Goal: Check status: Check status

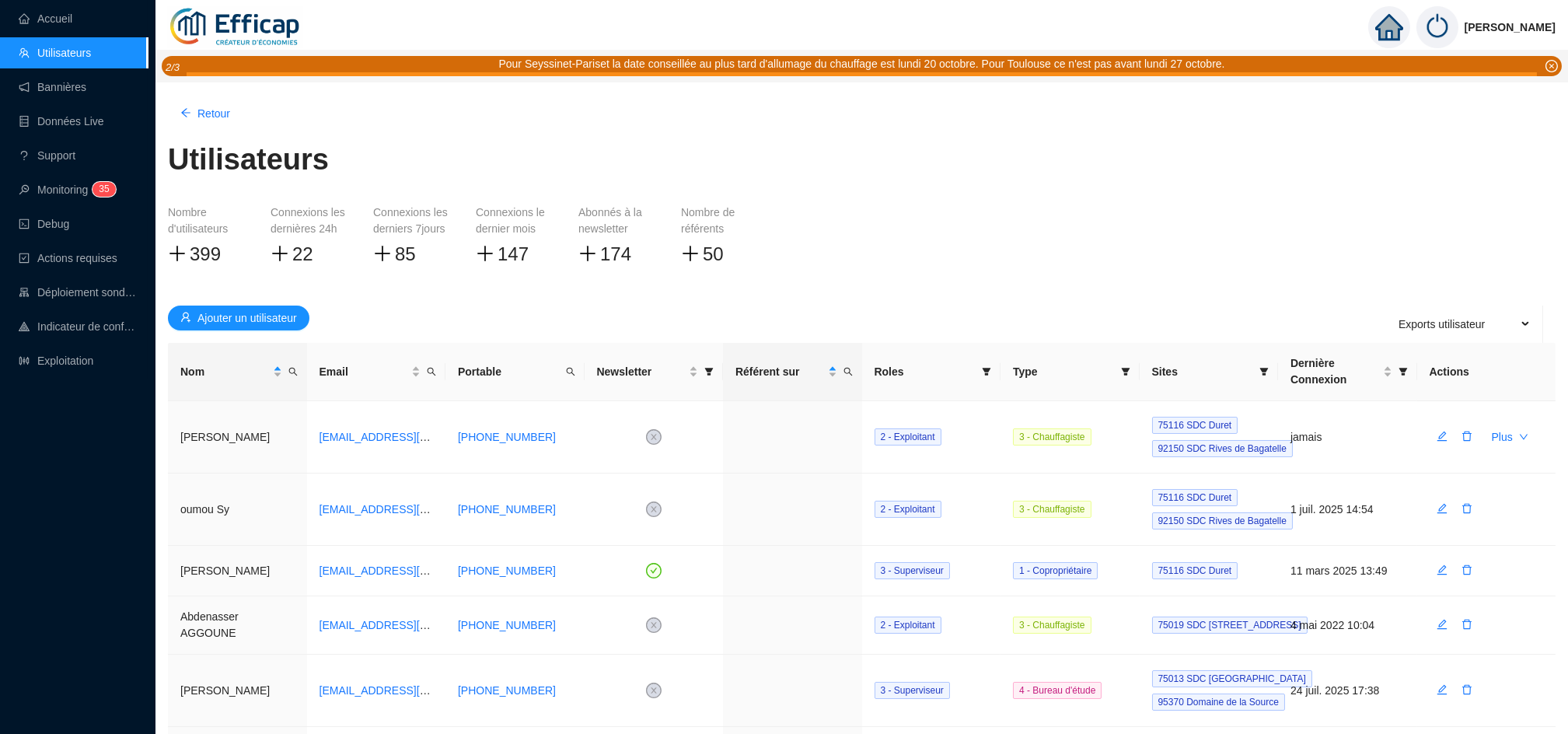
click at [1402, 23] on icon "home" at bounding box center [1388, 28] width 28 height 22
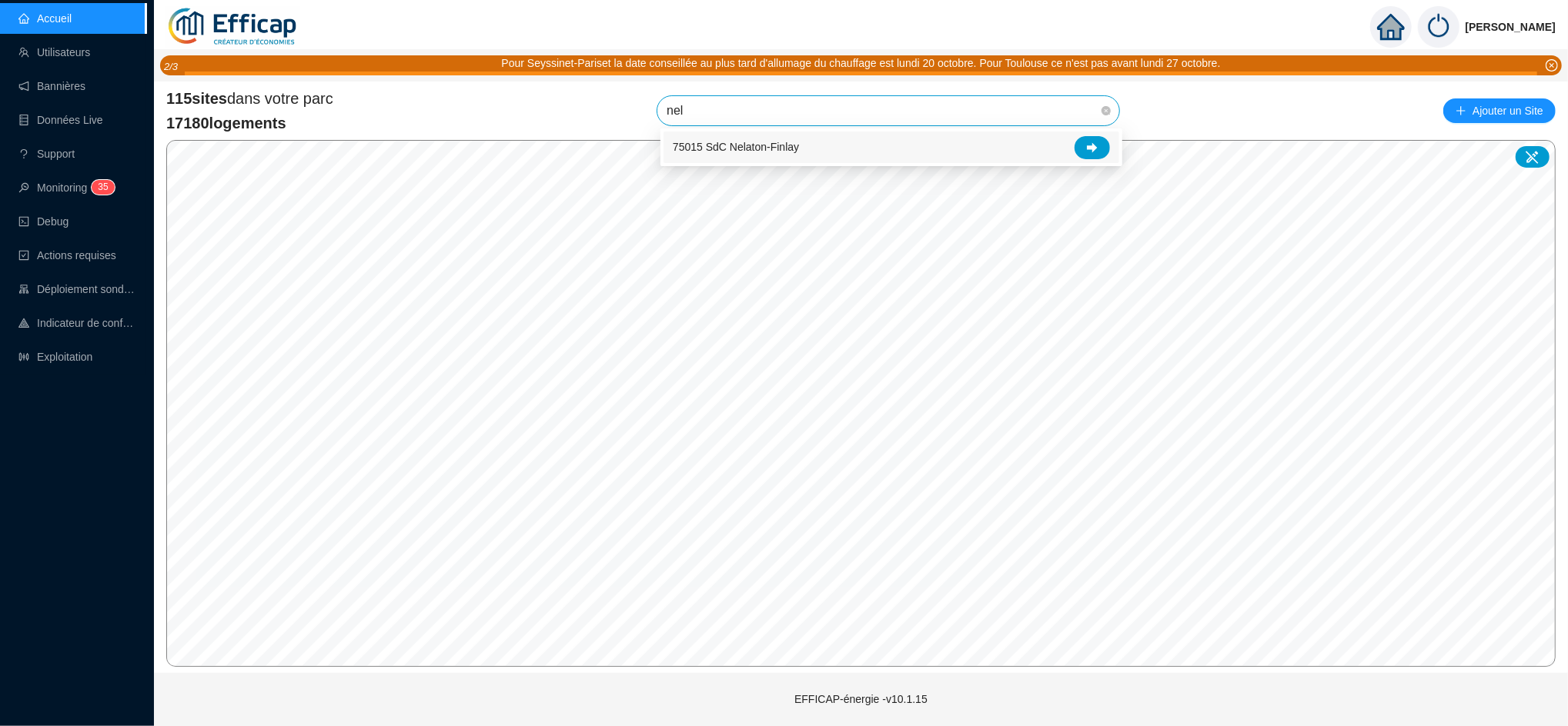
type input "nela"
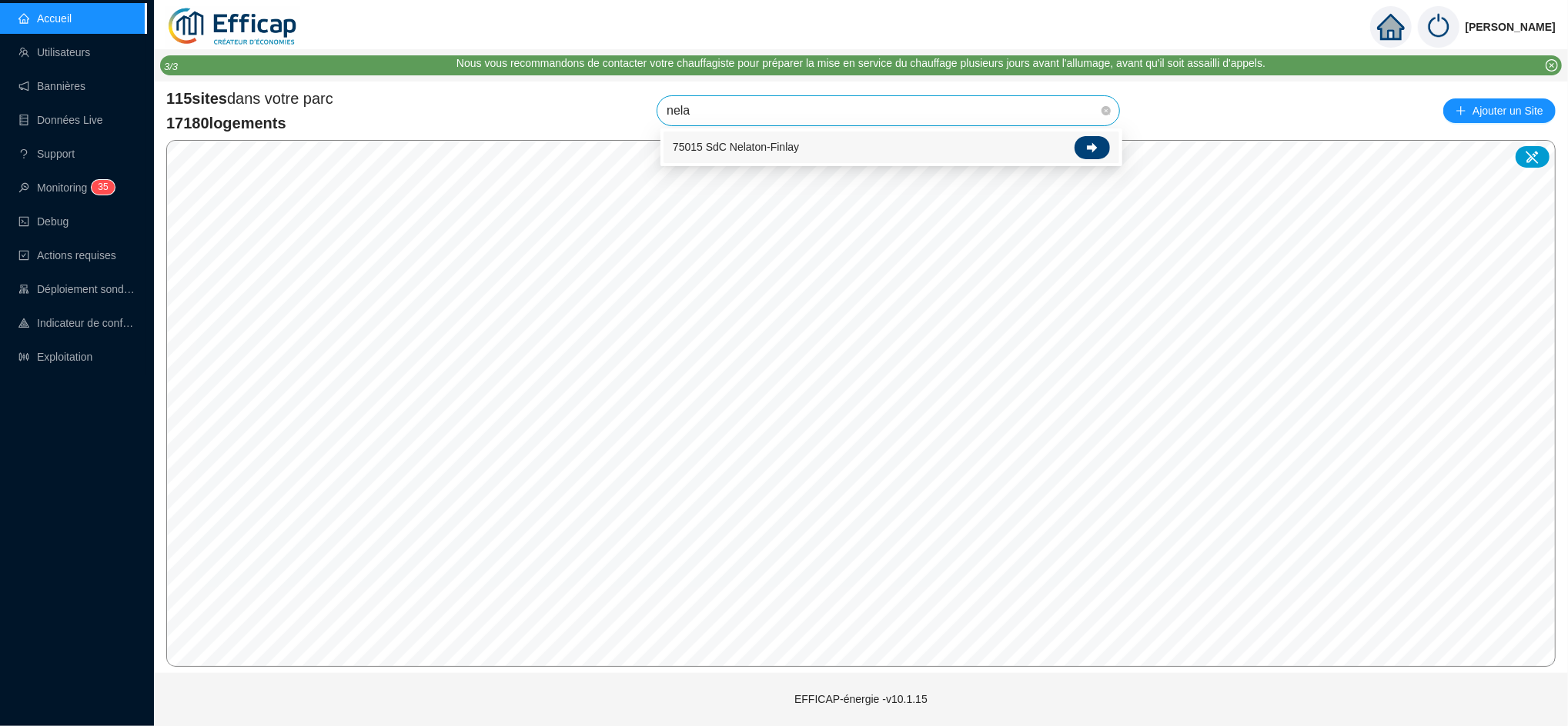
click at [1100, 147] on div at bounding box center [1092, 147] width 36 height 23
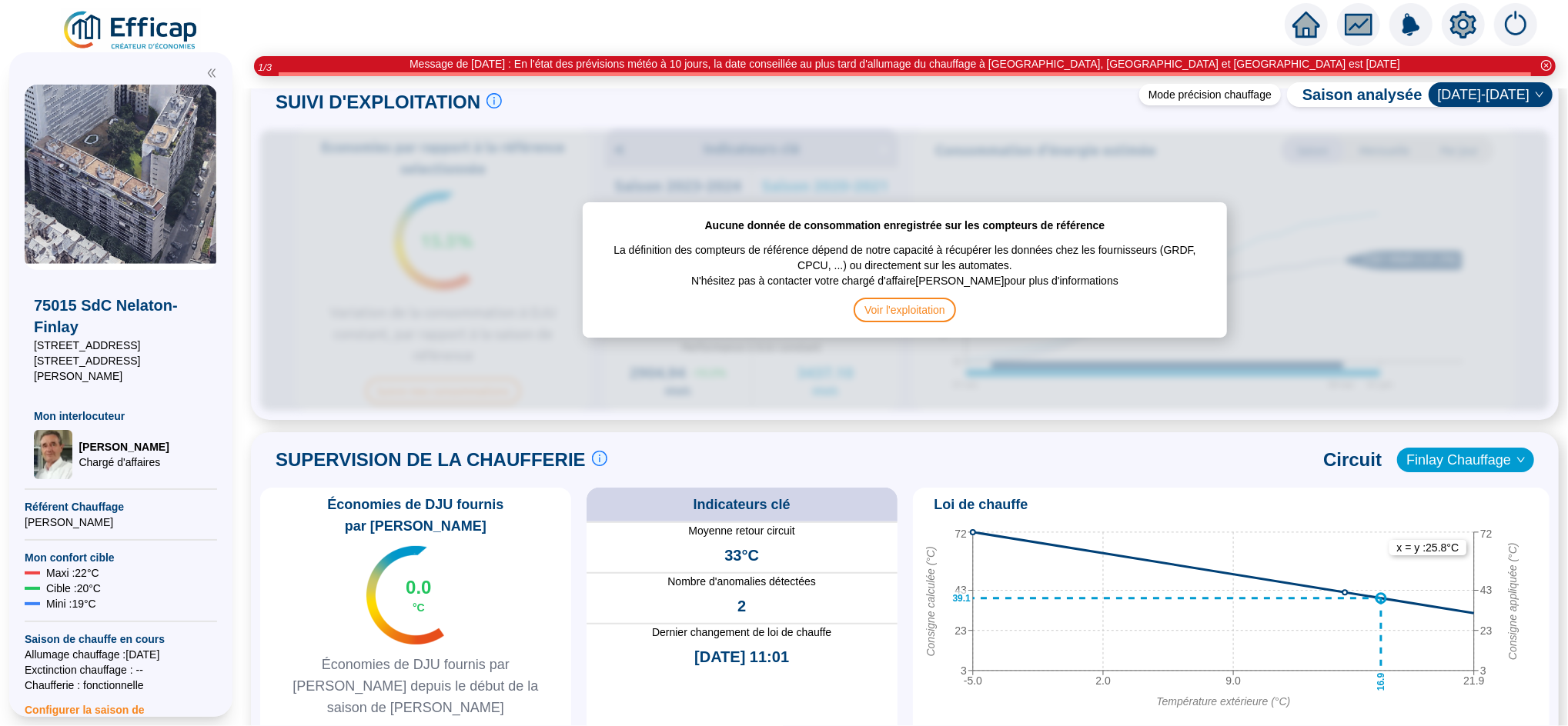
scroll to position [829, 0]
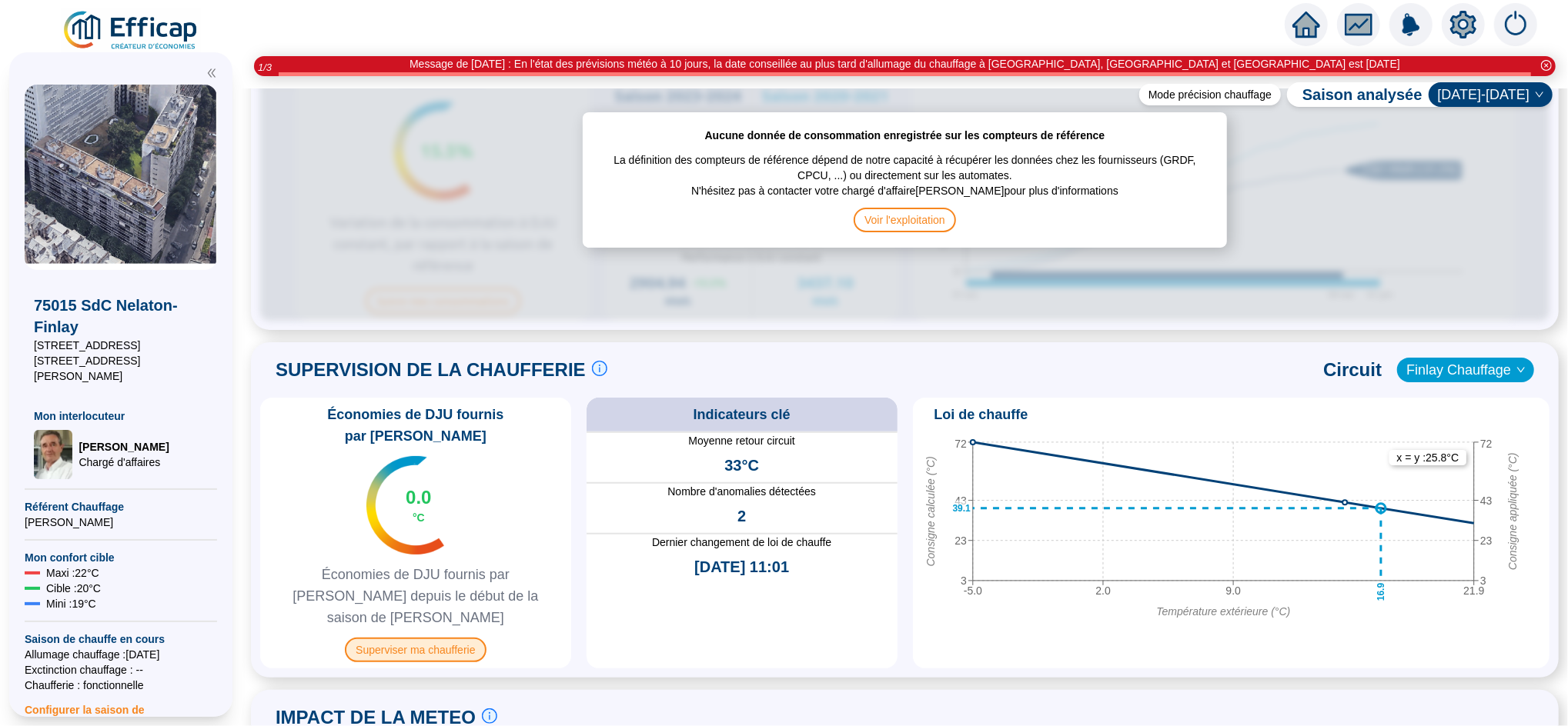
click at [441, 637] on span "Superviser ma chaufferie" at bounding box center [415, 650] width 141 height 25
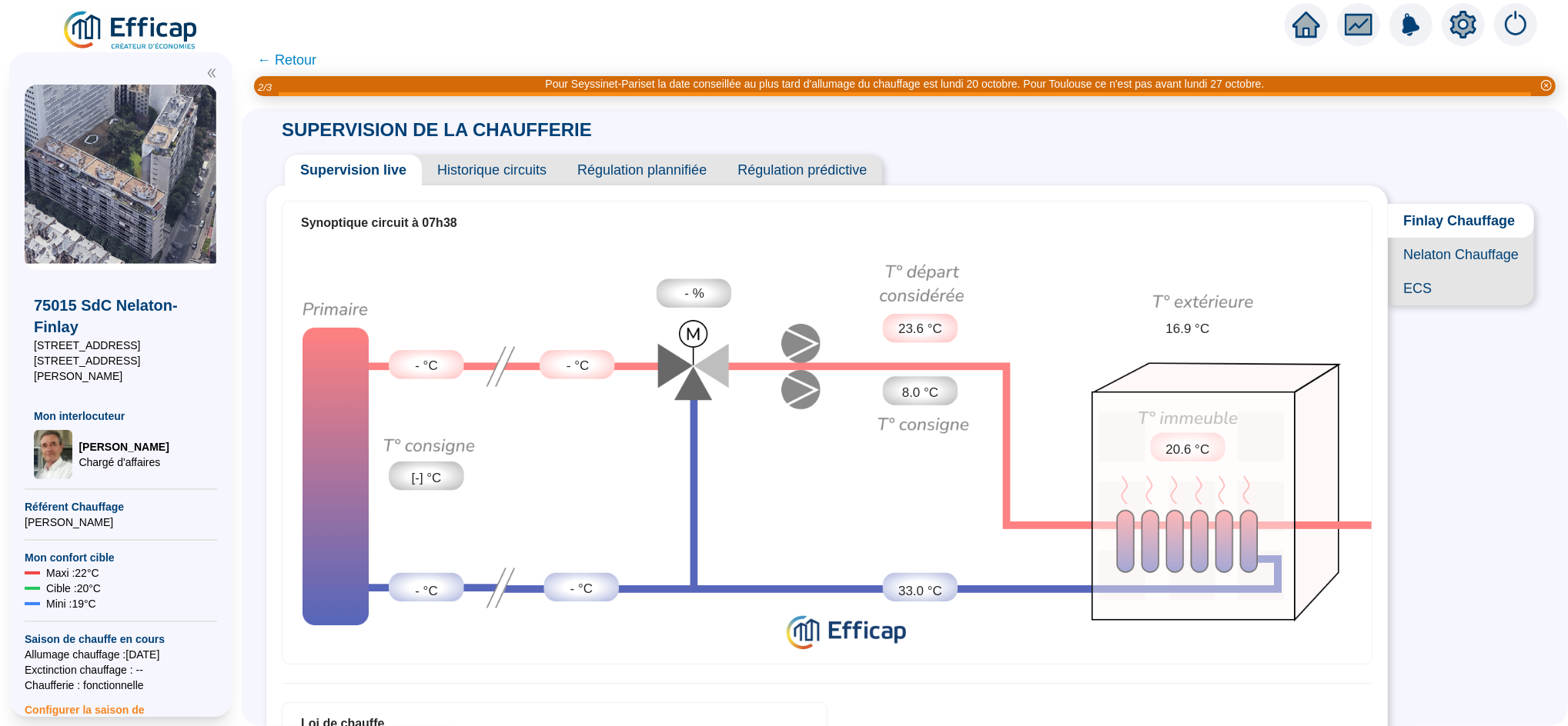
click at [1438, 272] on span "Nelaton Chauffage" at bounding box center [1460, 254] width 147 height 34
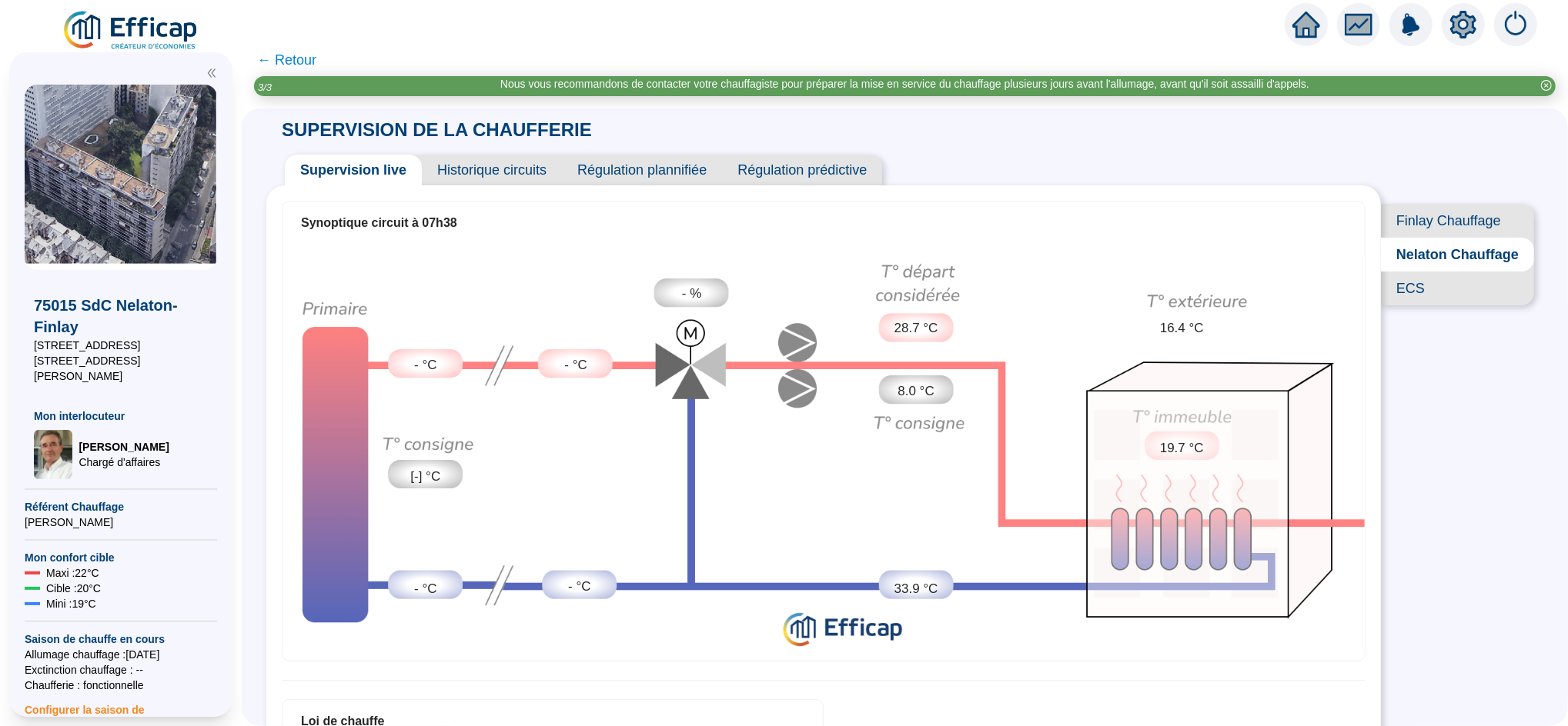
click at [1438, 227] on span "Finlay Chauffage" at bounding box center [1457, 220] width 153 height 34
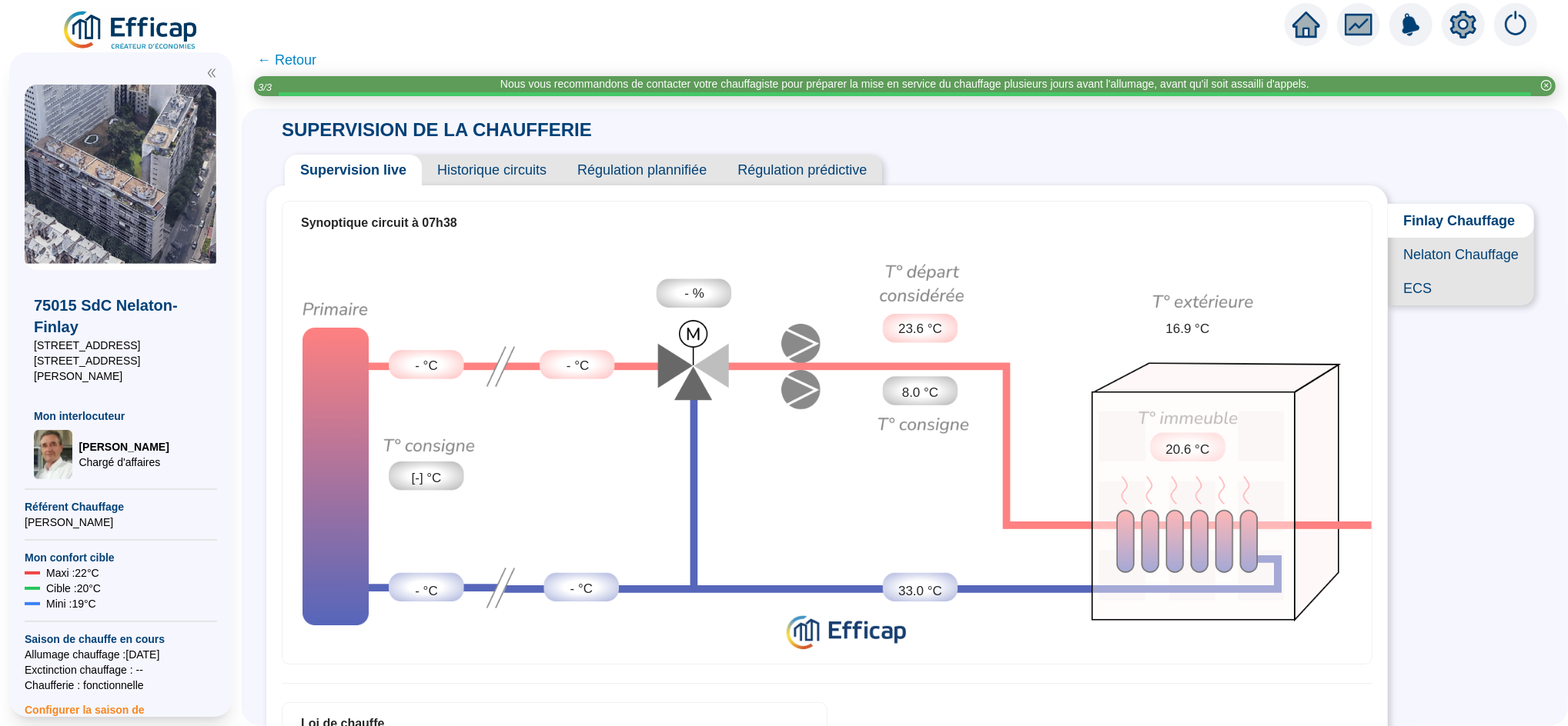
click at [1429, 271] on span "Nelaton Chauffage" at bounding box center [1460, 254] width 147 height 34
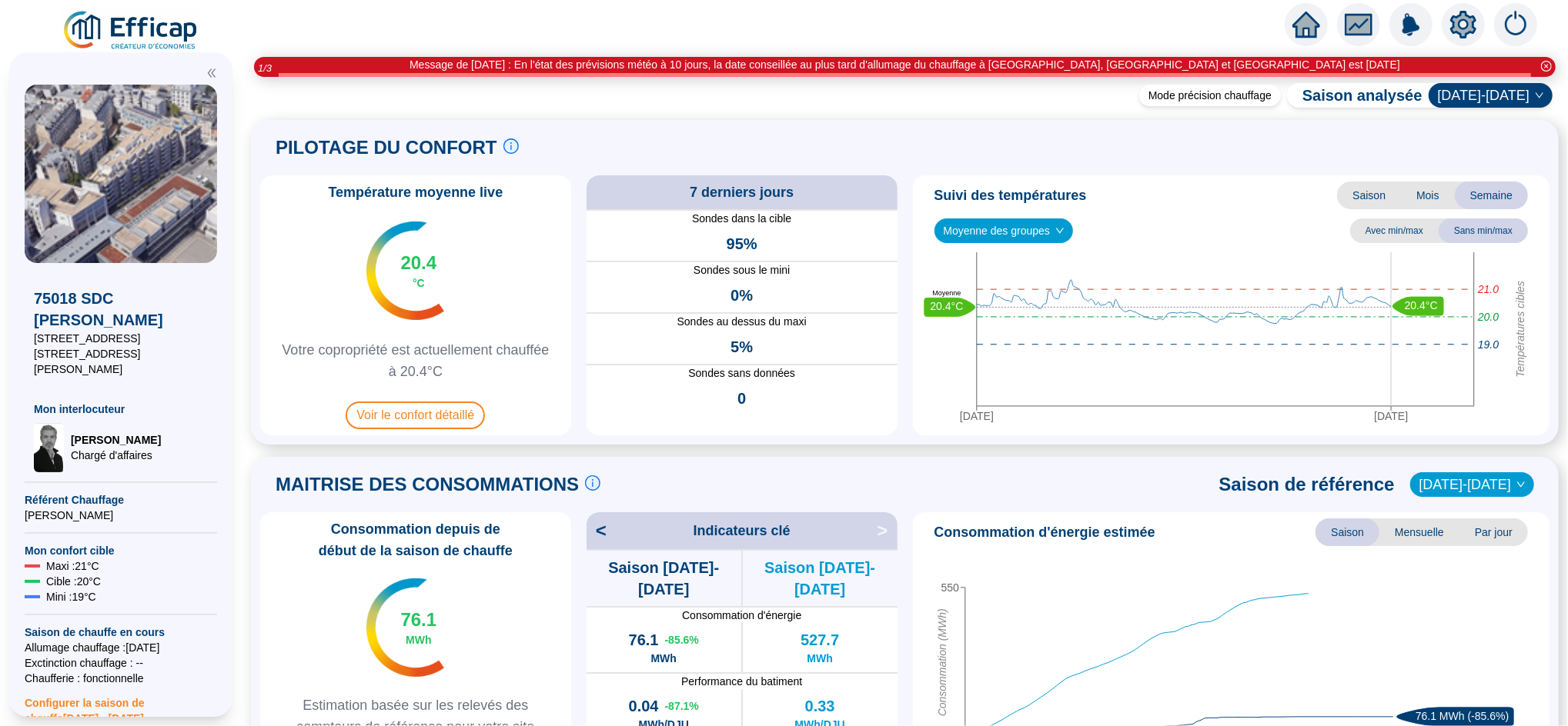
scroll to position [126, 0]
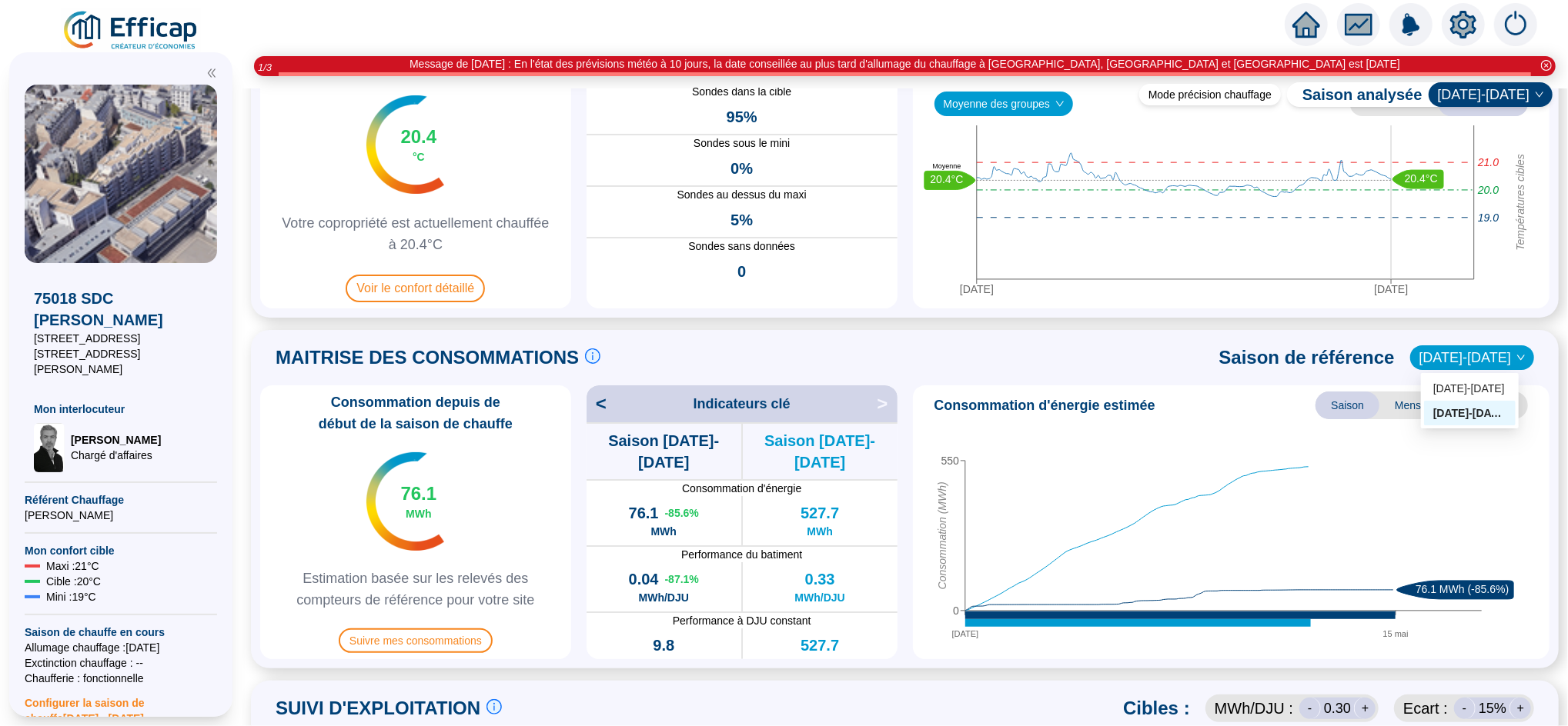
click at [1471, 355] on span "[DATE]-[DATE]" at bounding box center [1471, 358] width 105 height 23
click at [1462, 381] on div "[DATE]-[DATE]" at bounding box center [1469, 389] width 73 height 17
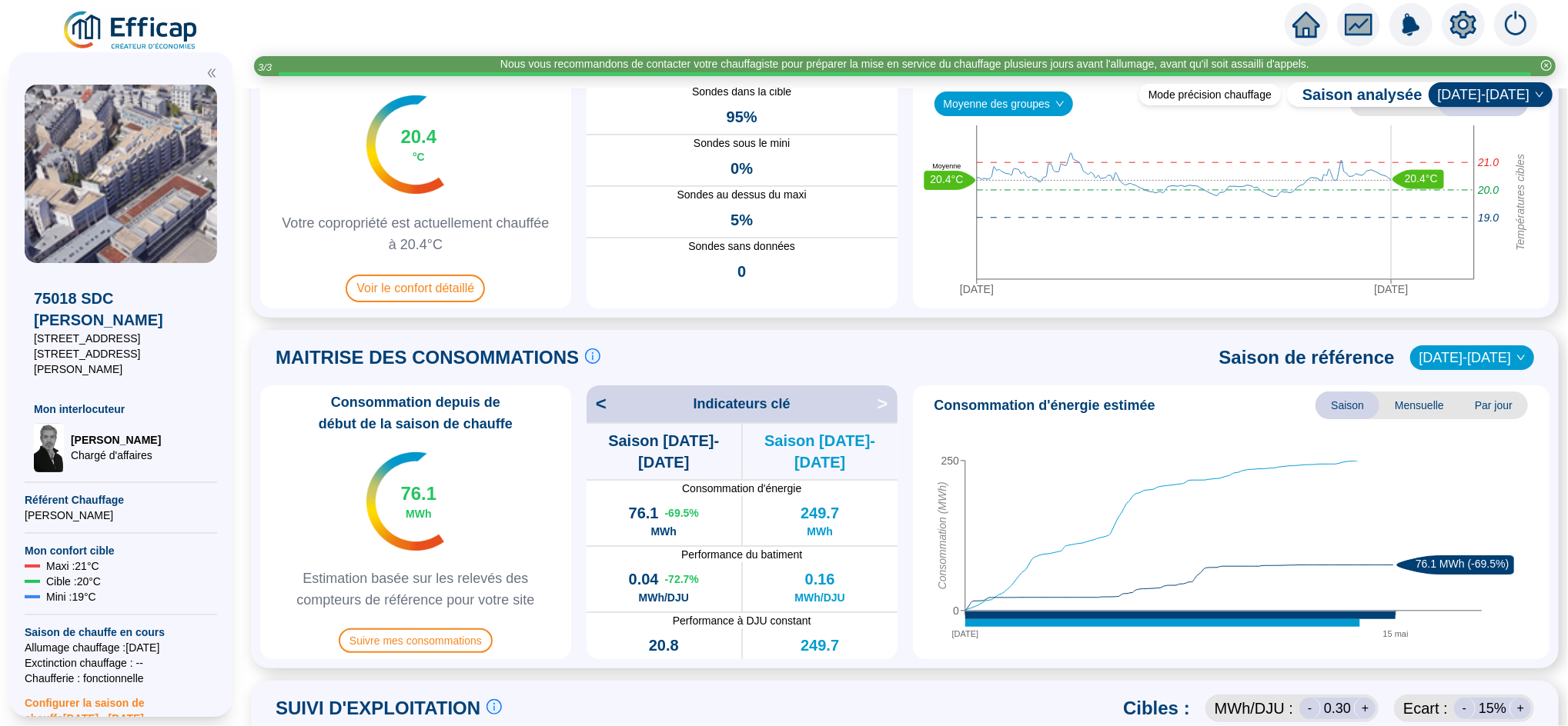
click at [1402, 408] on span "Mensuelle" at bounding box center [1419, 405] width 80 height 27
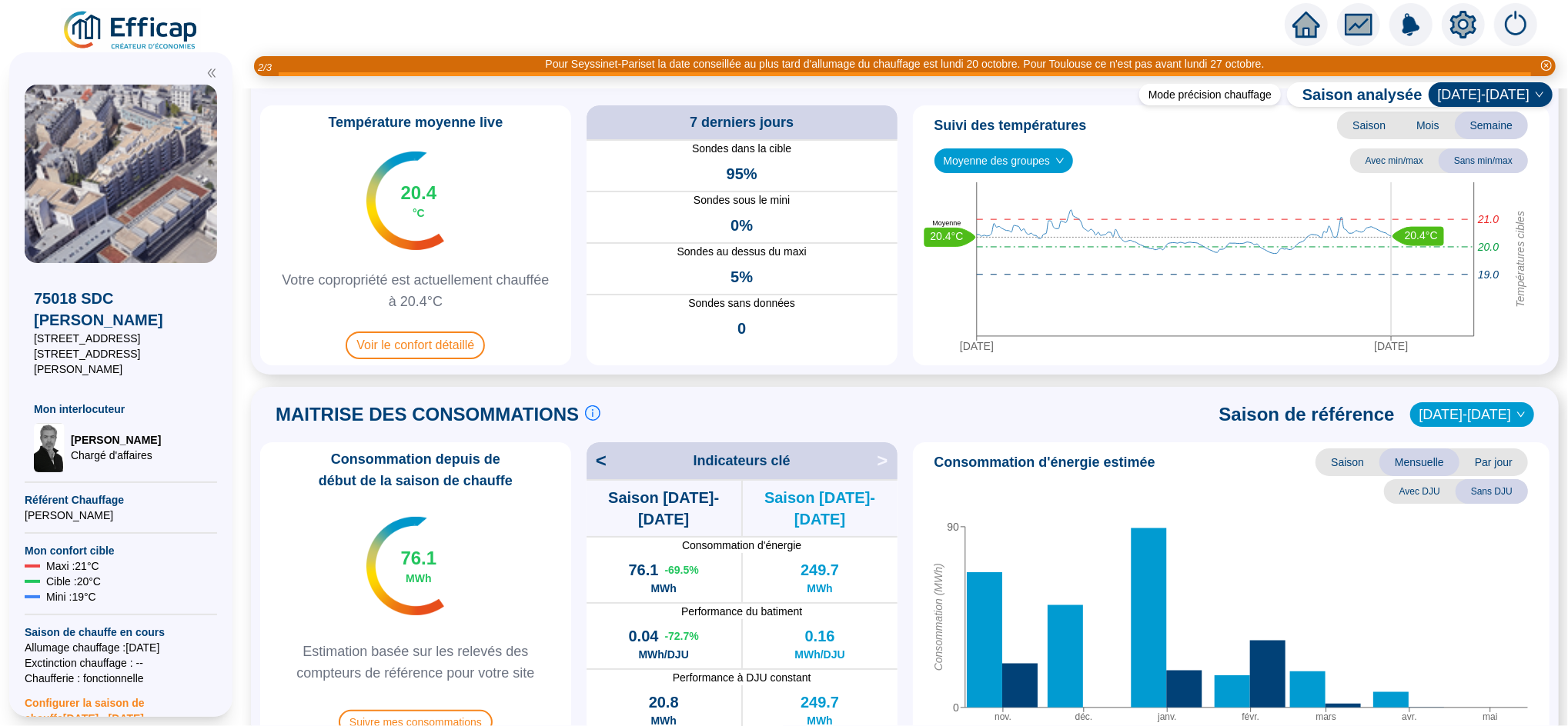
scroll to position [69, 0]
